Goal: Information Seeking & Learning: Learn about a topic

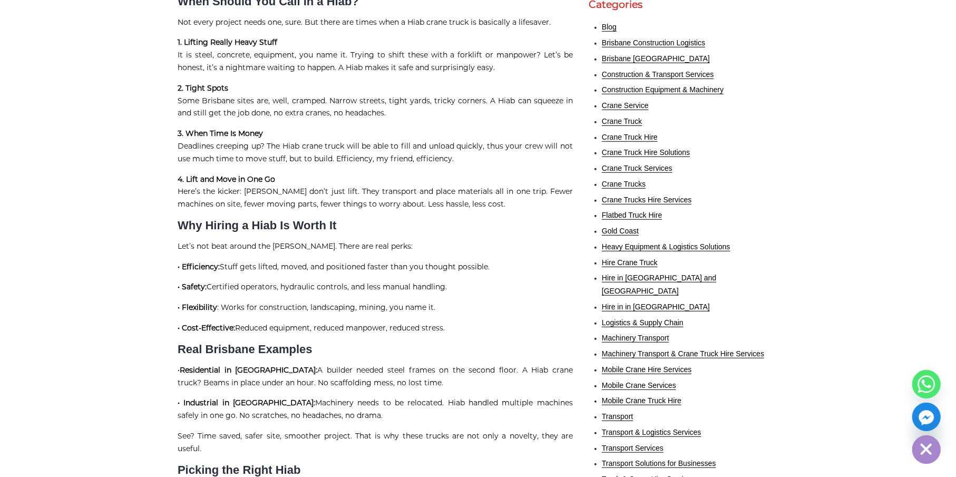
scroll to position [896, 0]
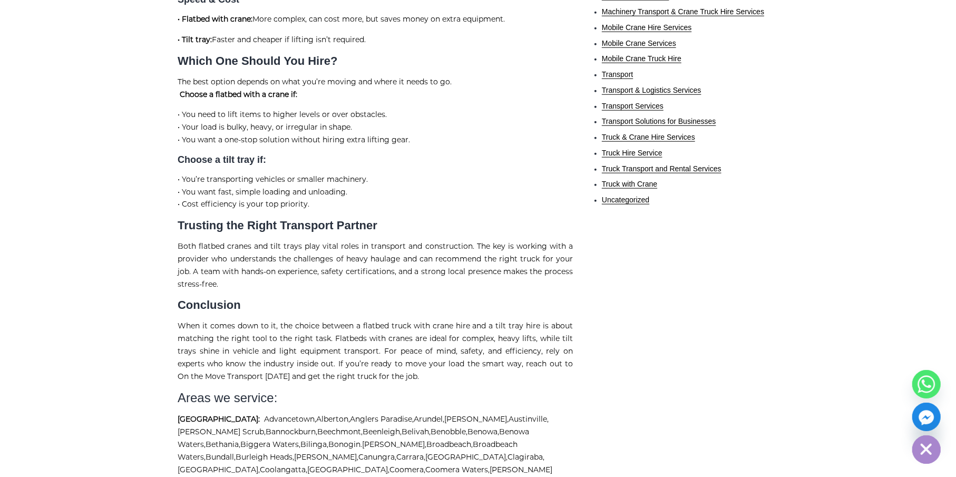
scroll to position [948, 0]
